Goal: Task Accomplishment & Management: Use online tool/utility

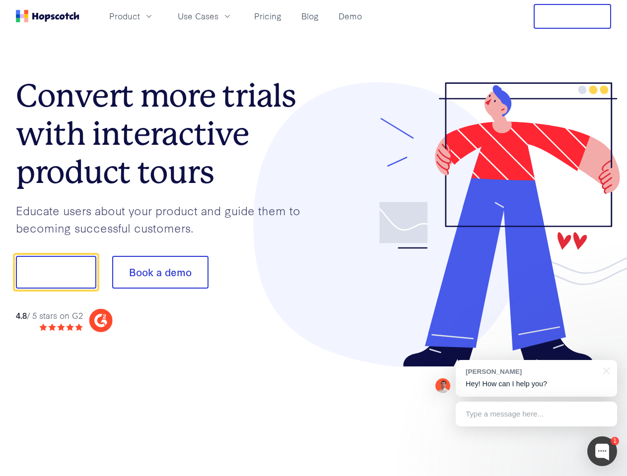
click at [314, 238] on div at bounding box center [463, 224] width 298 height 285
click at [140, 16] on span "Product" at bounding box center [124, 16] width 31 height 12
click at [218, 16] on span "Use Cases" at bounding box center [198, 16] width 41 height 12
click at [572, 16] on button "Free Trial" at bounding box center [571, 16] width 77 height 25
click at [56, 272] on button "Show me!" at bounding box center [56, 272] width 80 height 33
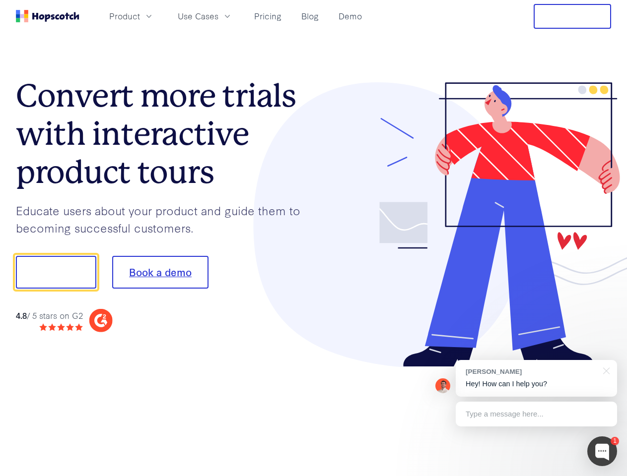
click at [160, 272] on button "Book a demo" at bounding box center [160, 272] width 96 height 33
click at [602, 451] on div at bounding box center [602, 452] width 30 height 30
click at [536, 379] on div "[PERSON_NAME] Hey! How can I help you?" at bounding box center [535, 378] width 161 height 37
click at [604, 370] on div at bounding box center [524, 338] width 186 height 198
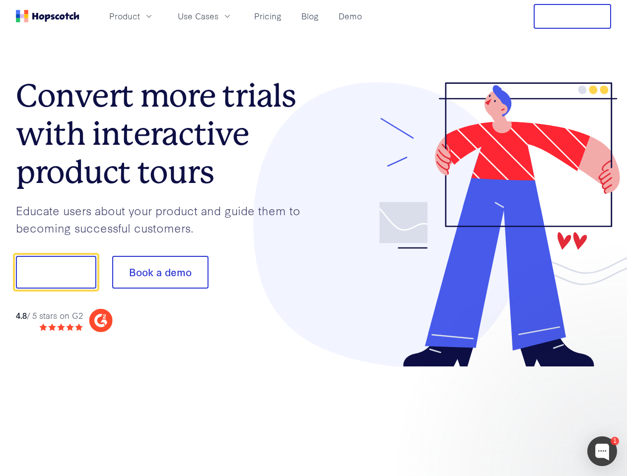
click at [536, 414] on div at bounding box center [524, 338] width 186 height 198
